Goal: Transaction & Acquisition: Purchase product/service

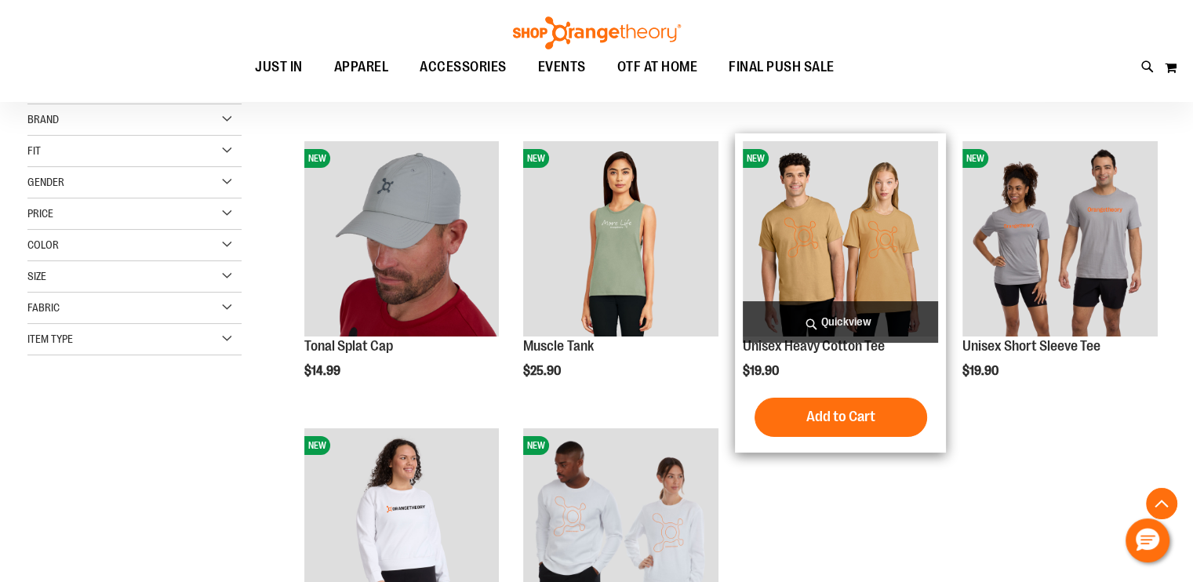
scroll to position [156, 0]
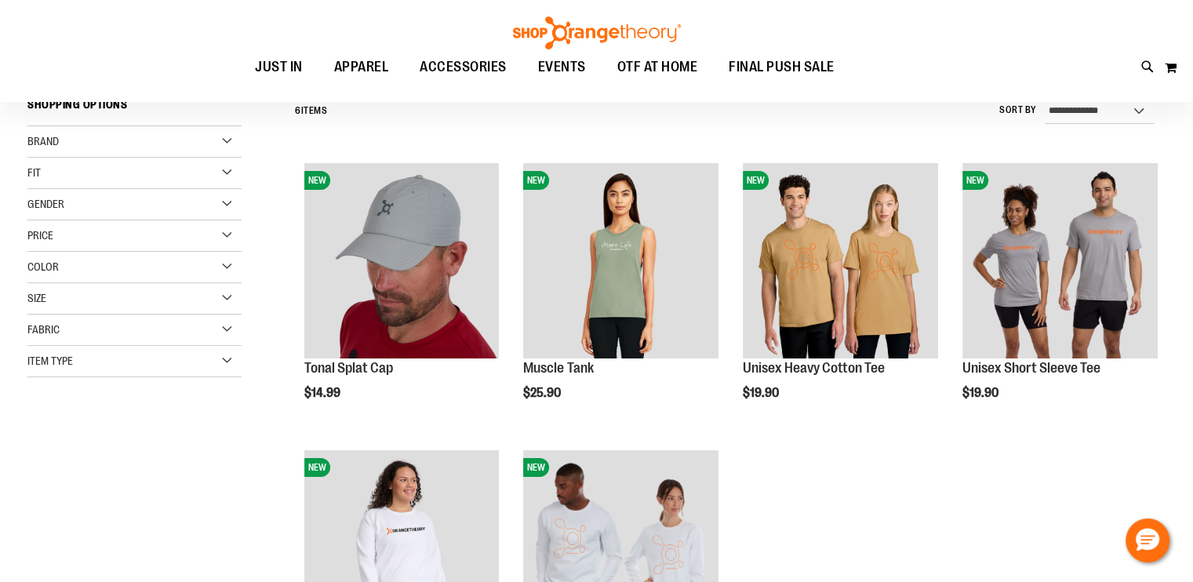
click at [220, 359] on div "Item Type" at bounding box center [134, 361] width 214 height 31
click at [33, 429] on link "Short Sleeve Shirts 2 items" at bounding box center [127, 435] width 206 height 16
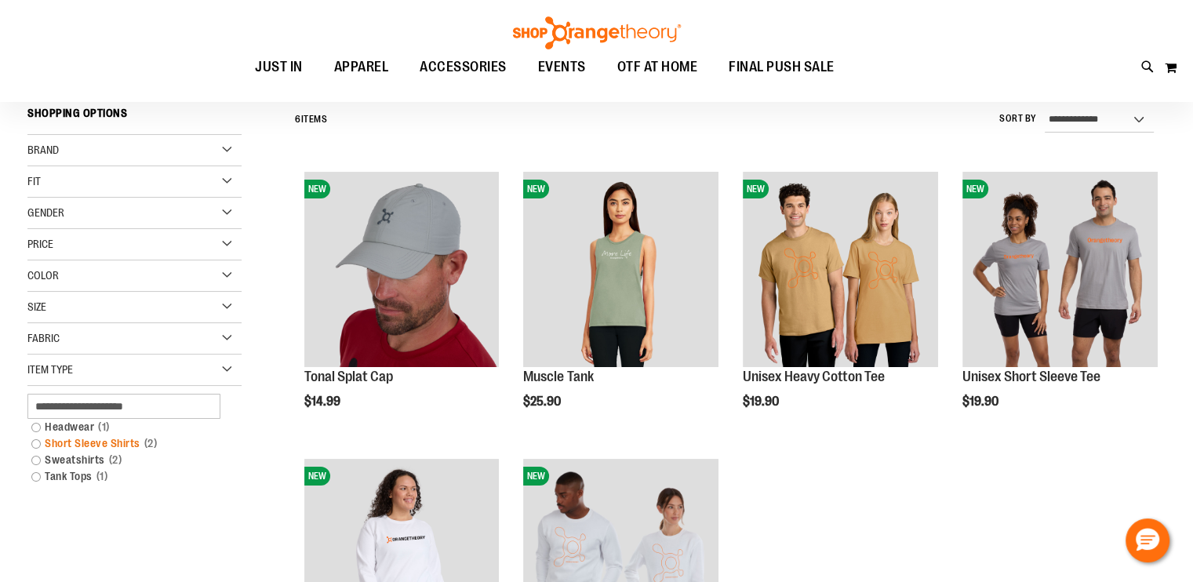
scroll to position [146, 0]
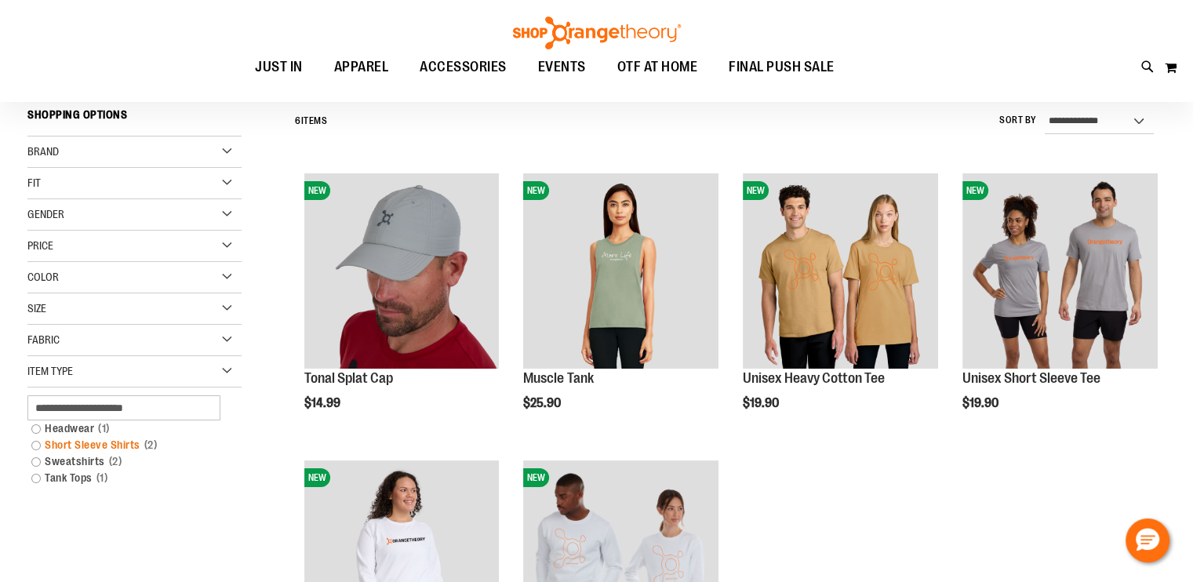
click at [35, 446] on link "Short Sleeve Shirts 2 items" at bounding box center [127, 445] width 206 height 16
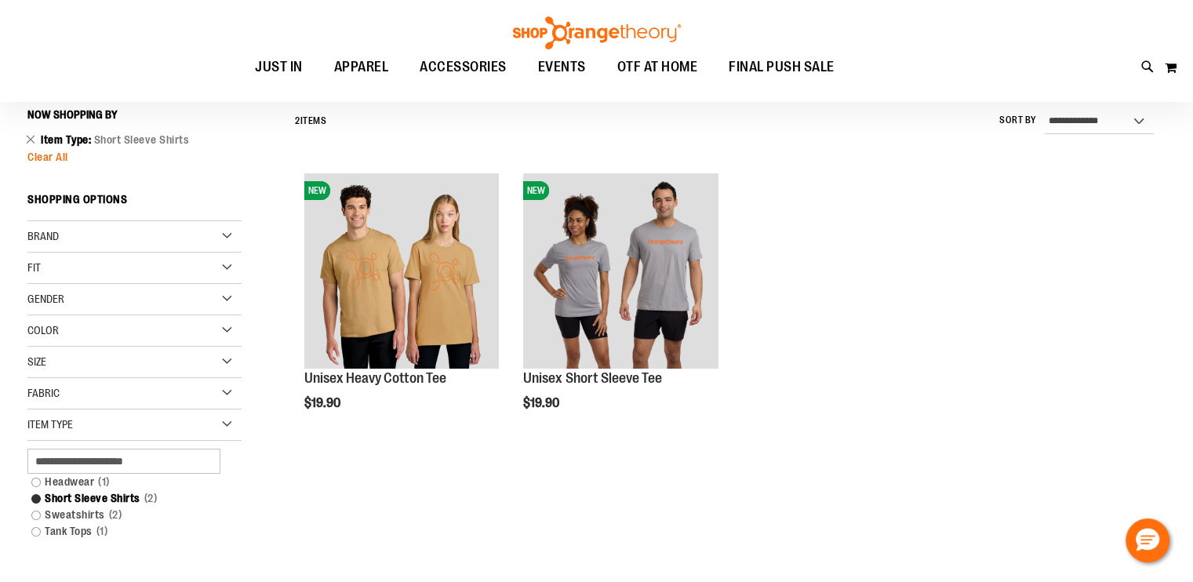
click at [35, 155] on span "Clear All" at bounding box center [47, 157] width 41 height 13
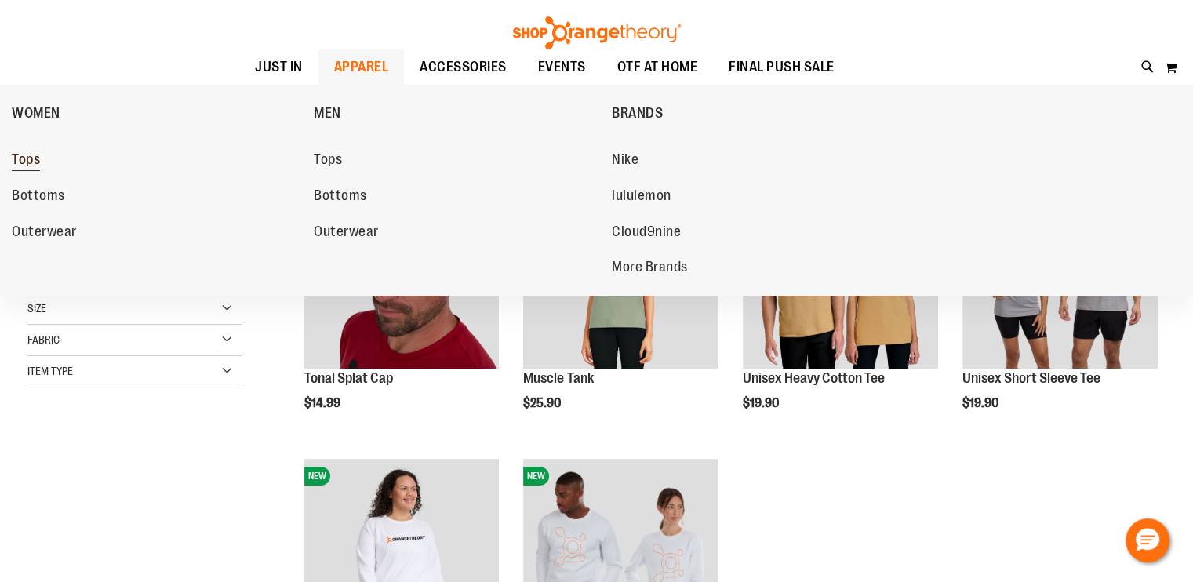
click at [27, 162] on span "Tops" at bounding box center [26, 161] width 28 height 20
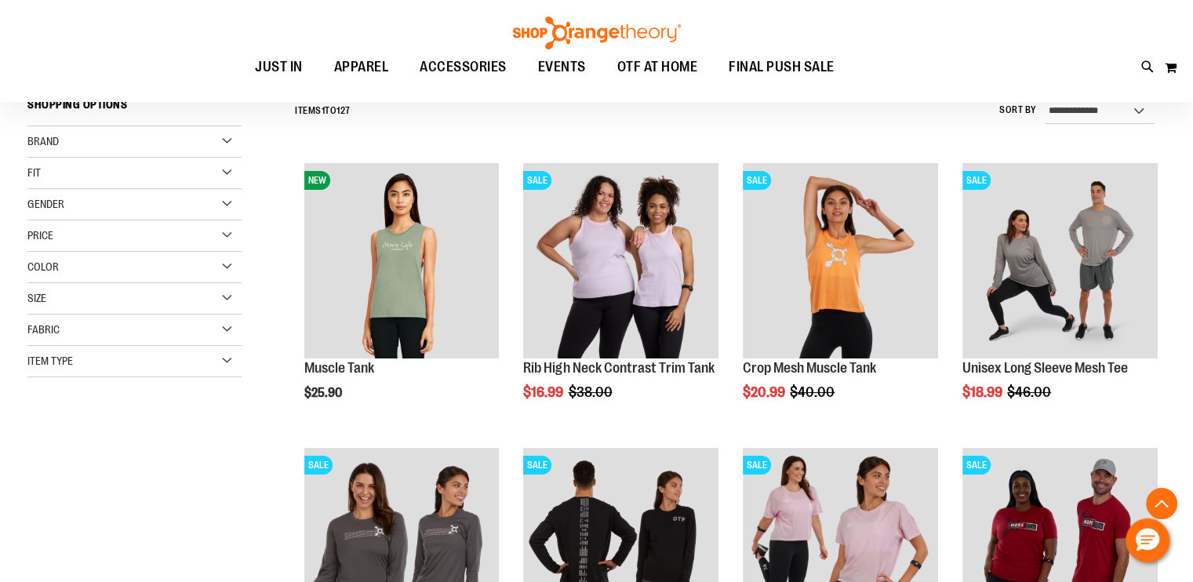
scroll to position [470, 0]
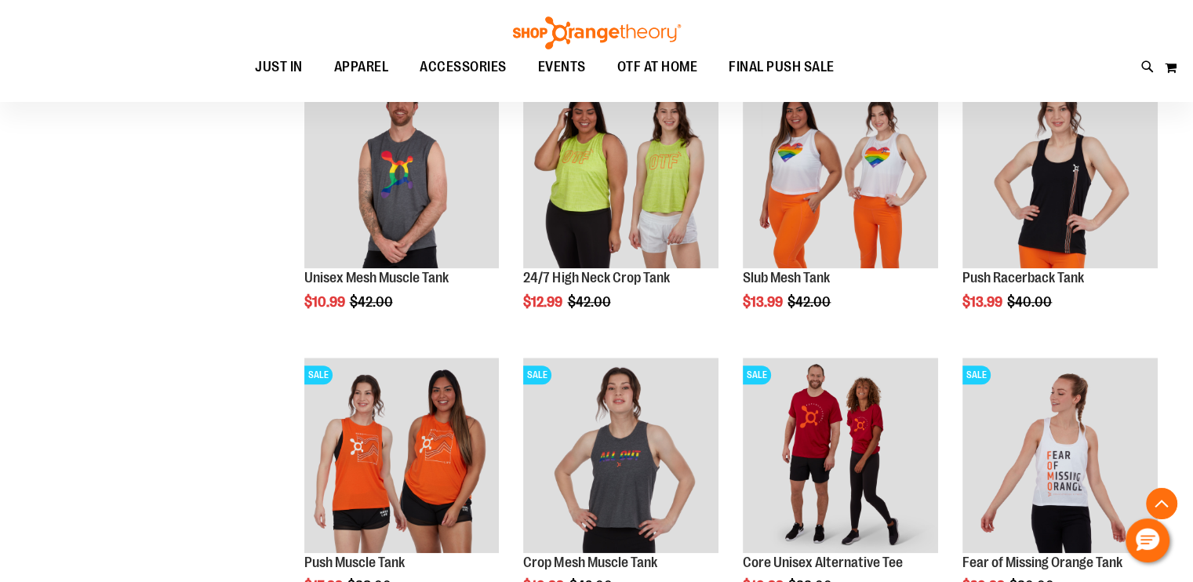
scroll to position [1412, 0]
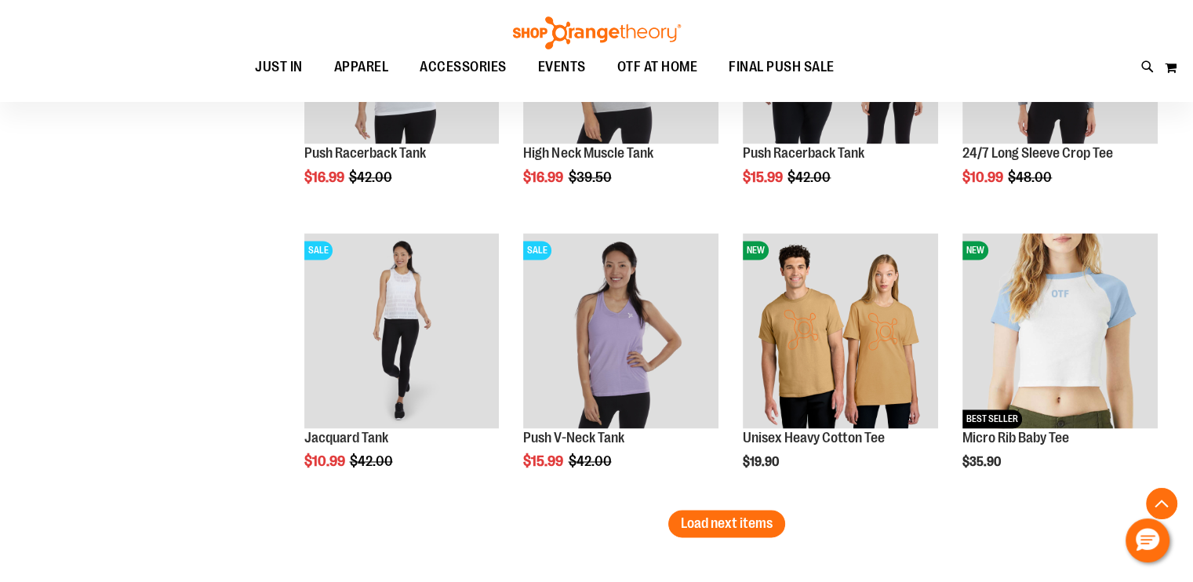
scroll to position [2353, 0]
